Goal: Transaction & Acquisition: Subscribe to service/newsletter

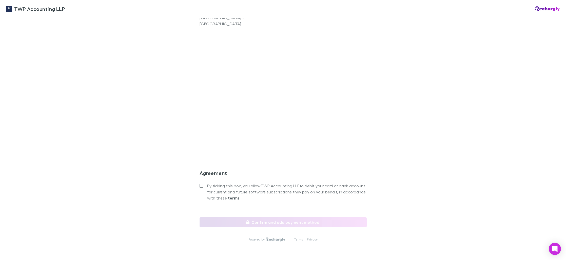
scroll to position [395, 0]
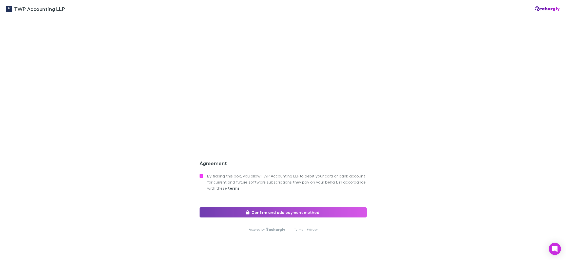
click at [269, 207] on button "Confirm and add payment method" at bounding box center [283, 212] width 167 height 10
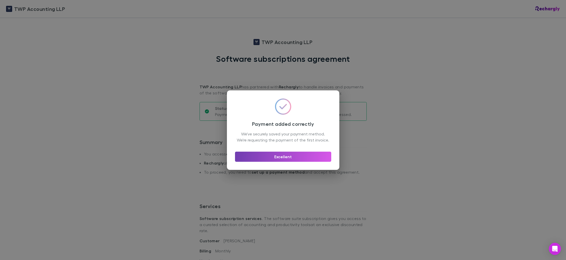
click at [284, 159] on button "Excellent" at bounding box center [283, 157] width 96 height 10
